Goal: Task Accomplishment & Management: Manage account settings

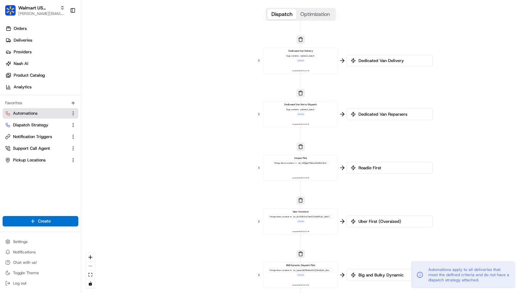
drag, startPoint x: 359, startPoint y: 44, endPoint x: 358, endPoint y: 85, distance: 41.0
click at [359, 86] on div "0 0 0 0 0 0 0 Order / Delivery Received Dedicated Van Delivery Tags contains wa…" at bounding box center [300, 146] width 439 height 293
click at [320, 69] on div "Dedicated Van Delivery Tags contains walmart_batch + 2 more Last updated: [DATE…" at bounding box center [300, 61] width 69 height 23
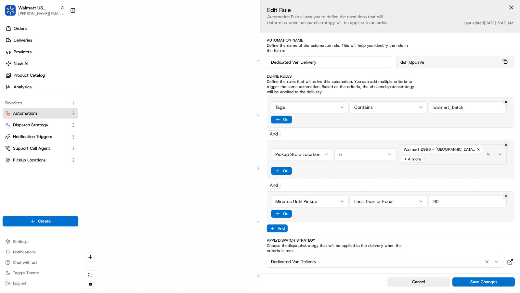
click at [453, 153] on div "Walmart 2996 - [GEOGRAPHIC_DATA], [GEOGRAPHIC_DATA] (2996) + 4 more" at bounding box center [442, 155] width 85 height 20
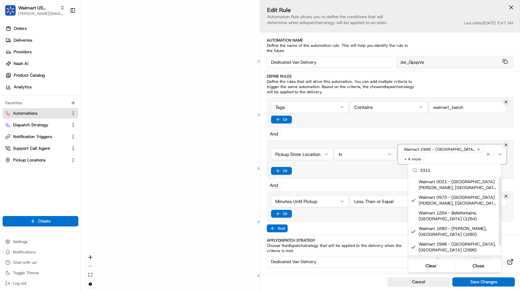
type input "3311"
click at [415, 258] on div "Suggestions" at bounding box center [413, 260] width 5 height 5
click at [479, 286] on div "Automations apply to all deliveries that meet the defined criteria and do not h…" at bounding box center [463, 275] width 104 height 27
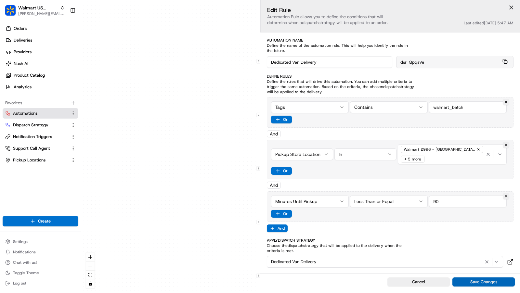
click at [480, 284] on button "Save Changes" at bounding box center [484, 282] width 62 height 9
